Goal: Task Accomplishment & Management: Complete application form

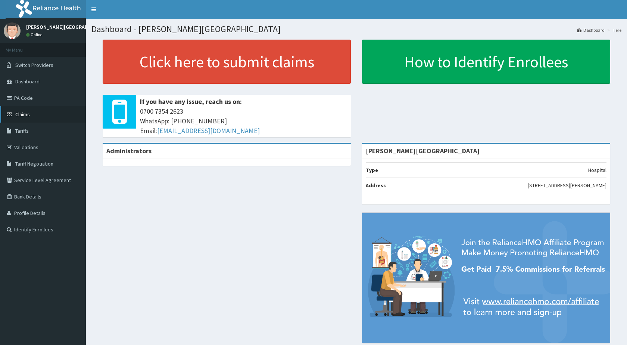
click at [29, 115] on span "Claims" at bounding box center [22, 114] width 15 height 7
click at [30, 115] on span "Claims" at bounding box center [22, 114] width 15 height 7
click at [33, 112] on link "Claims" at bounding box center [43, 114] width 86 height 16
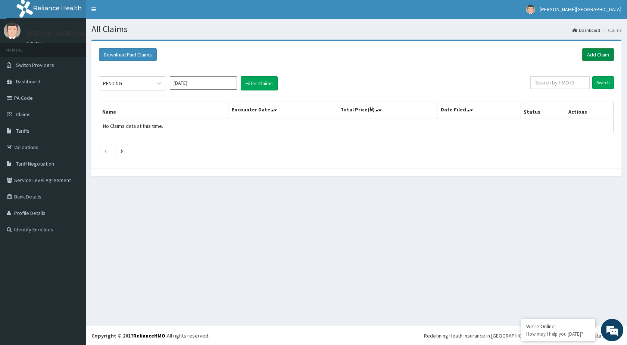
click at [593, 53] on link "Add Claim" at bounding box center [598, 54] width 32 height 13
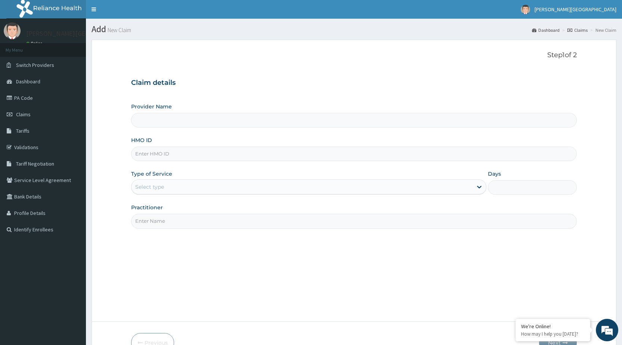
type input "[PERSON_NAME][GEOGRAPHIC_DATA]"
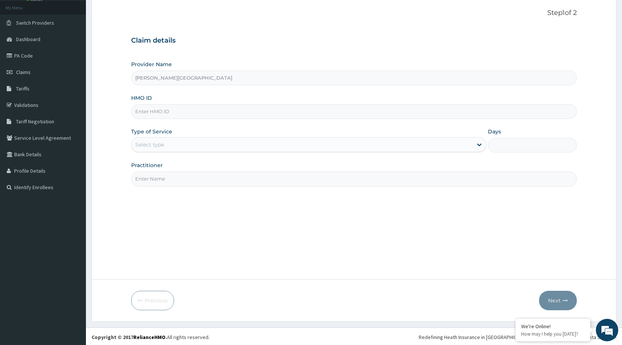
scroll to position [44, 0]
click at [218, 106] on input "HMO ID" at bounding box center [353, 110] width 445 height 15
type input "gtc/10260/b"
click at [218, 143] on div "Select type" at bounding box center [301, 143] width 341 height 12
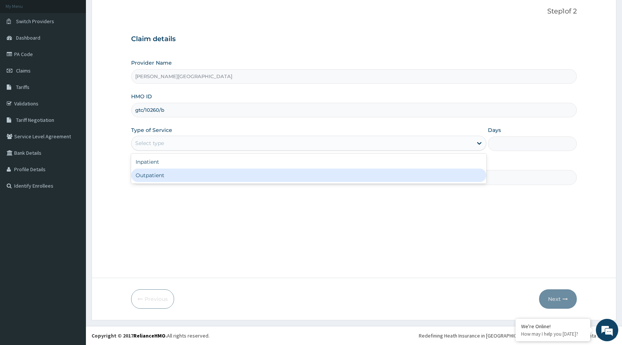
click at [156, 175] on div "Outpatient" at bounding box center [308, 174] width 355 height 13
type input "1"
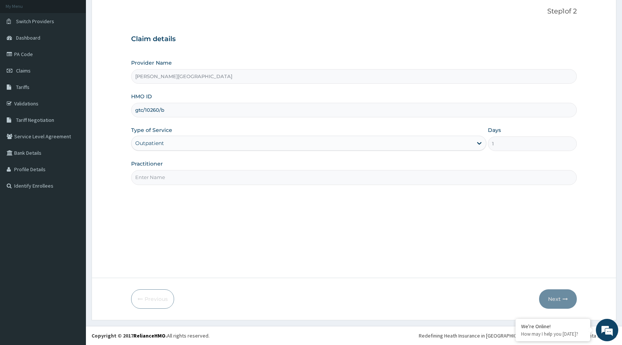
click at [187, 177] on input "Practitioner" at bounding box center [353, 177] width 445 height 15
type input "DR [PERSON_NAME]"
click at [560, 297] on button "Next" at bounding box center [558, 298] width 38 height 19
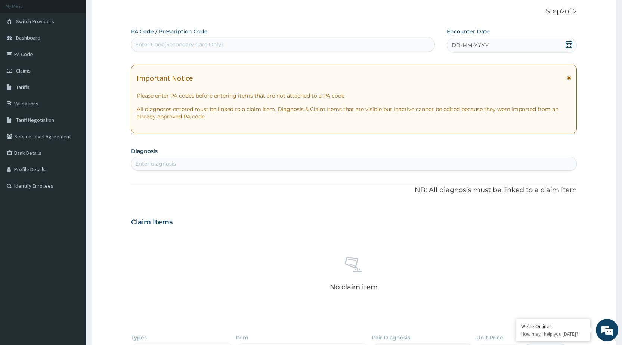
click at [566, 44] on icon at bounding box center [568, 44] width 7 height 7
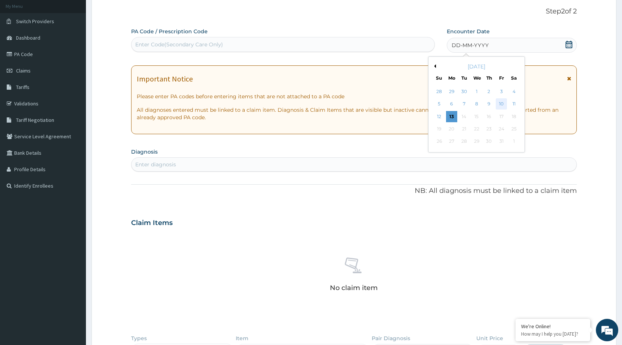
click at [500, 103] on div "10" at bounding box center [500, 104] width 11 height 11
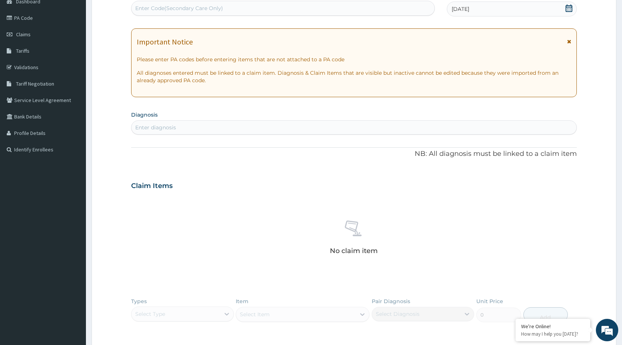
scroll to position [118, 0]
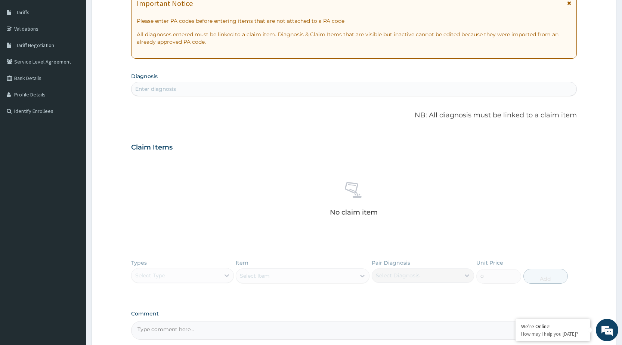
click at [189, 90] on div "Enter diagnosis" at bounding box center [353, 89] width 445 height 12
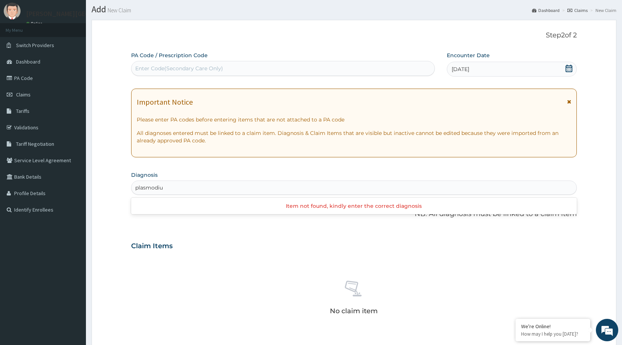
scroll to position [6, 0]
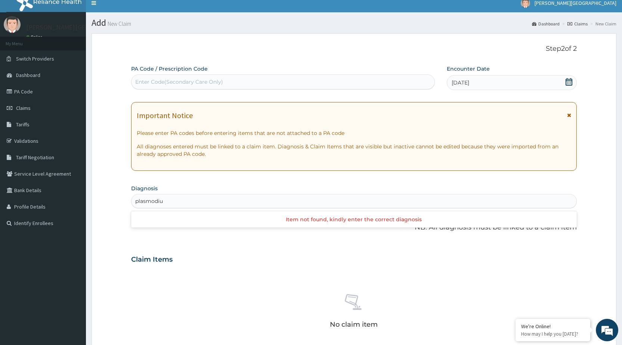
type input "plasmodiu"
click at [202, 79] on div "Enter Code(Secondary Care Only)" at bounding box center [179, 81] width 88 height 7
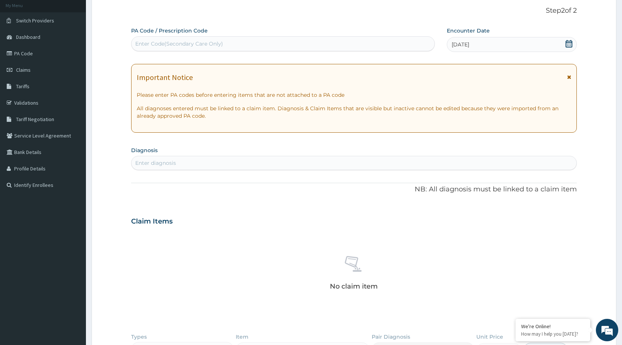
scroll to position [44, 0]
click at [149, 162] on div "Enter diagnosis" at bounding box center [155, 163] width 41 height 7
type input "f"
type input "\"
type input "pl"
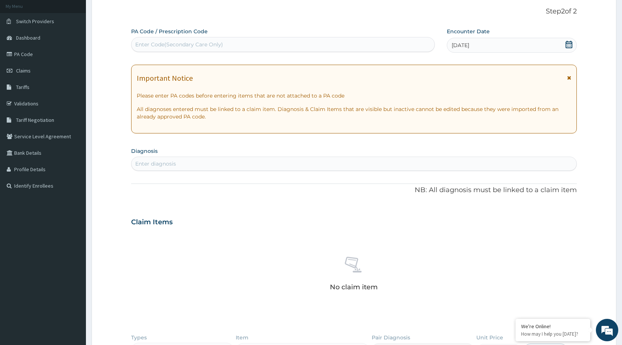
click at [567, 78] on icon at bounding box center [569, 77] width 4 height 5
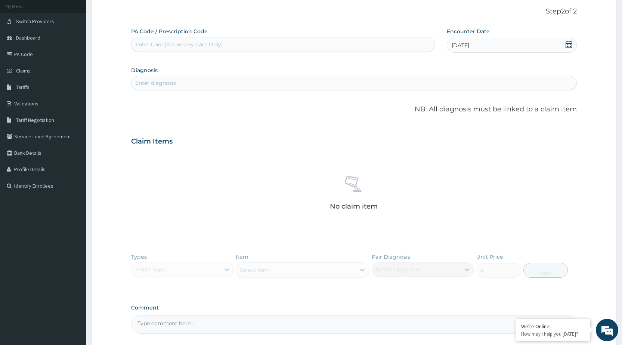
click at [236, 81] on div "Enter diagnosis" at bounding box center [353, 83] width 445 height 12
type input "p"
type input "typhoi"
click at [179, 44] on div "Enter Code(Secondary Care Only)" at bounding box center [179, 44] width 88 height 7
click at [29, 55] on link "PA Code" at bounding box center [43, 54] width 86 height 16
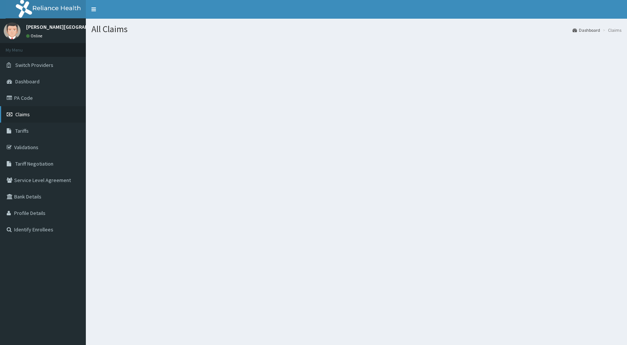
click at [31, 115] on link "Claims" at bounding box center [43, 114] width 86 height 16
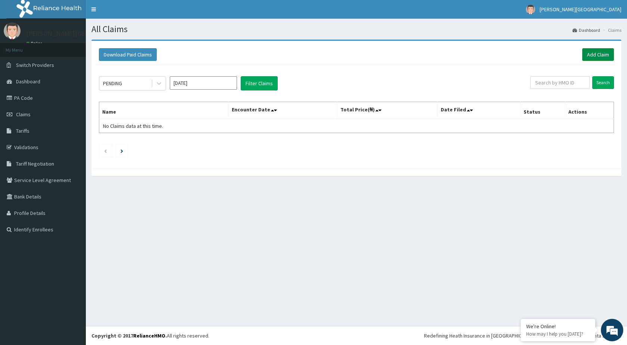
click at [596, 57] on link "Add Claim" at bounding box center [598, 54] width 32 height 13
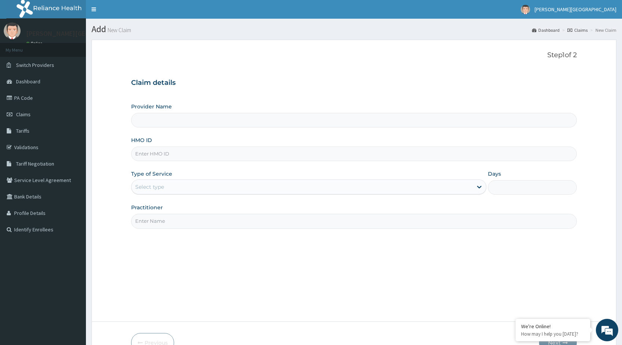
type input "[PERSON_NAME][GEOGRAPHIC_DATA]"
click at [166, 157] on input "HMO ID" at bounding box center [353, 153] width 445 height 15
type input "gtc/10260/b"
click at [181, 185] on div "Select type" at bounding box center [301, 187] width 341 height 12
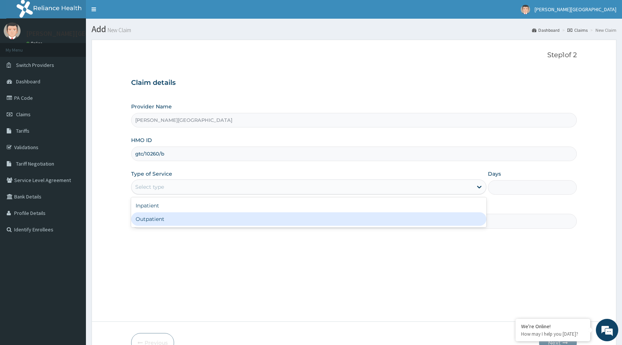
click at [152, 216] on div "Outpatient" at bounding box center [308, 218] width 355 height 13
type input "1"
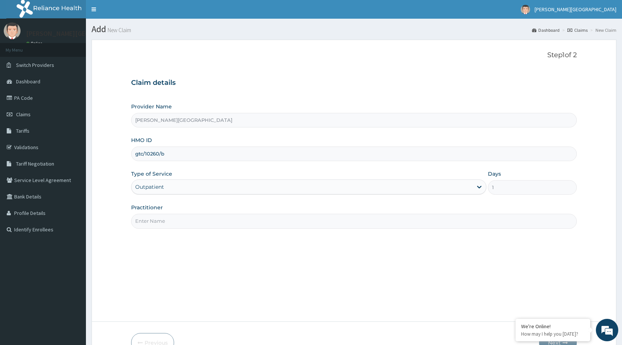
click at [189, 220] on input "Practitioner" at bounding box center [353, 221] width 445 height 15
type input "DR [PERSON_NAME]"
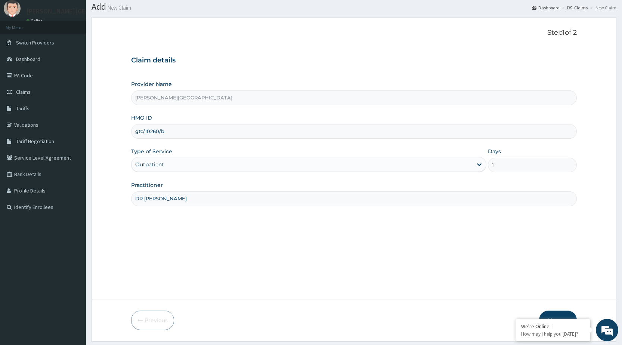
scroll to position [44, 0]
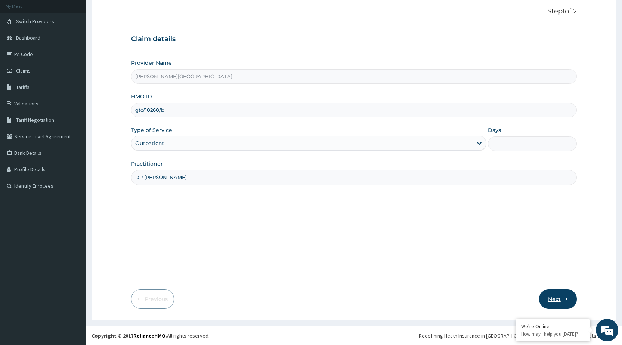
click at [554, 298] on button "Next" at bounding box center [558, 298] width 38 height 19
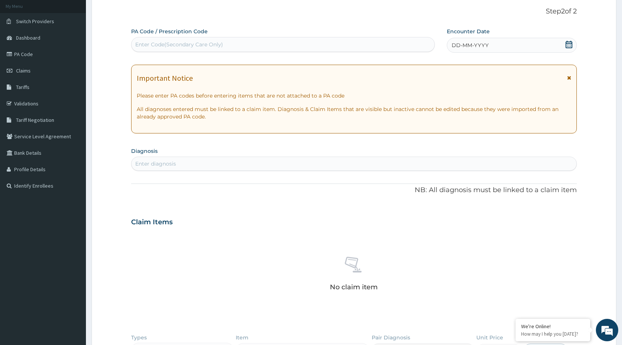
click at [567, 47] on icon at bounding box center [568, 44] width 7 height 7
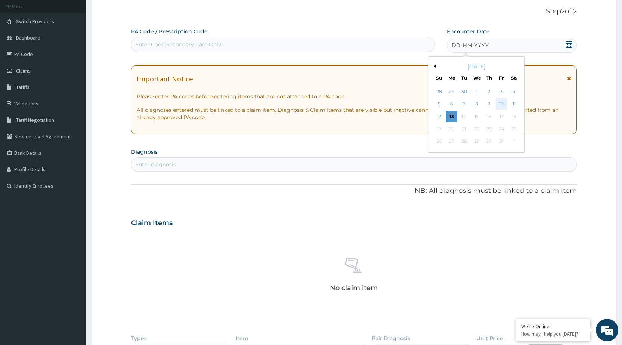
click at [500, 103] on div "10" at bounding box center [500, 104] width 11 height 11
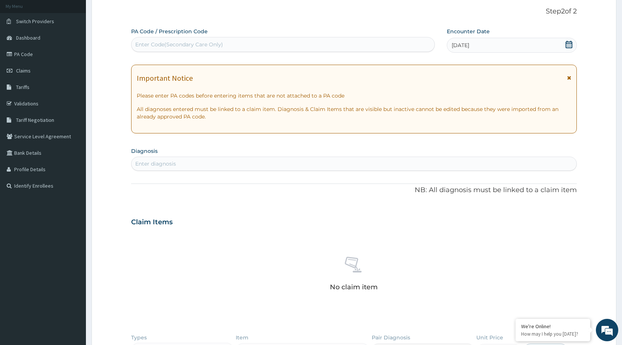
click at [178, 160] on div "Enter diagnosis" at bounding box center [353, 164] width 445 height 12
type input "P"
type input "[MEDICAL_DATA]"
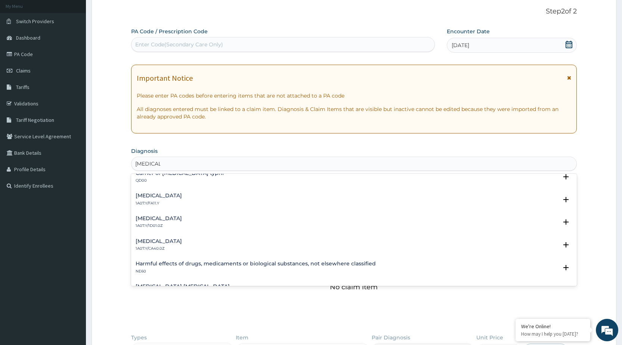
scroll to position [0, 0]
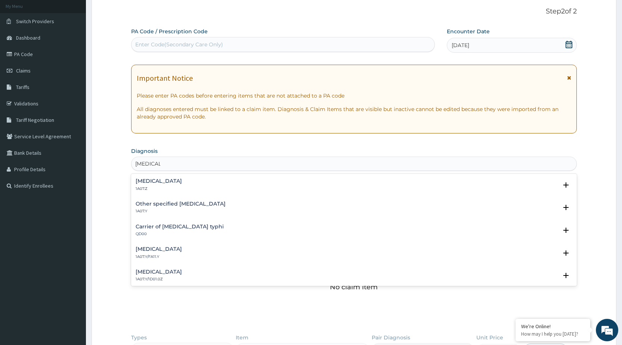
click at [161, 184] on h4 "[MEDICAL_DATA]" at bounding box center [159, 181] width 46 height 6
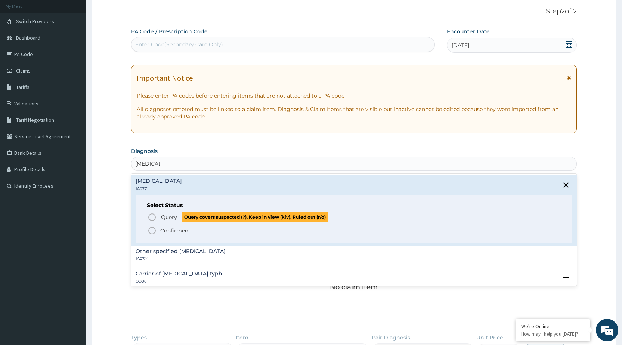
click at [152, 218] on icon "status option query" at bounding box center [151, 216] width 9 height 9
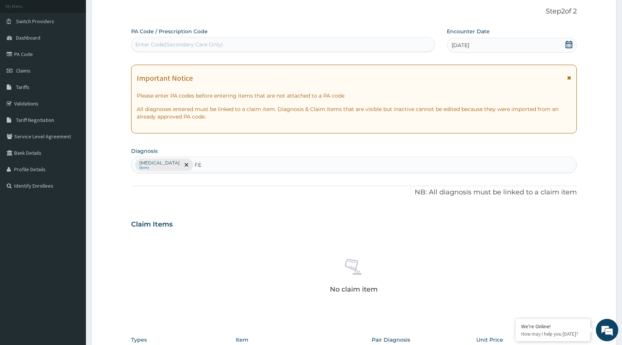
type input "F"
type input "P"
type input "U"
